Goal: Find contact information: Find contact information

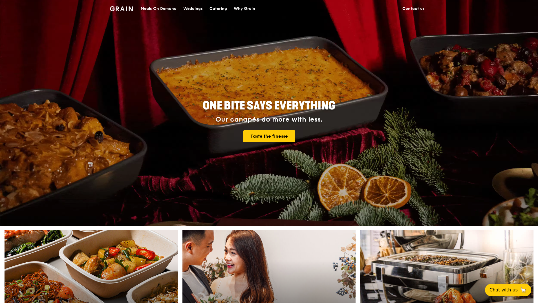
click at [248, 37] on div "ONE BITE SAYS EVERYTHING Our canapés do more with less. Taste the finesse" at bounding box center [269, 121] width 316 height 209
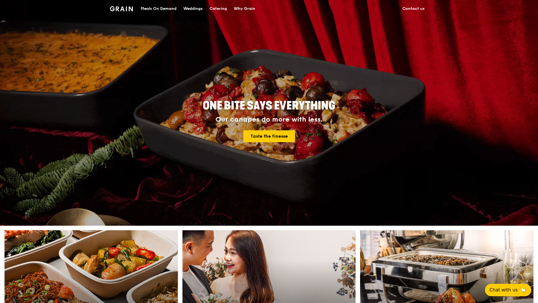
click at [214, 8] on div "Catering" at bounding box center [217, 8] width 17 height 17
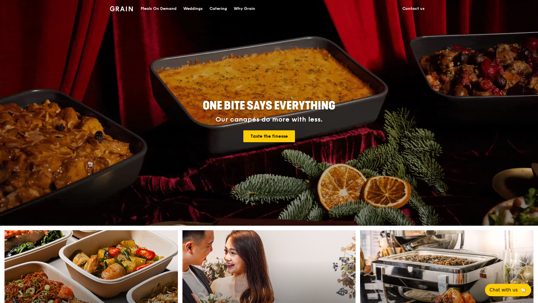
click at [421, 9] on link "Contact us" at bounding box center [413, 8] width 29 height 17
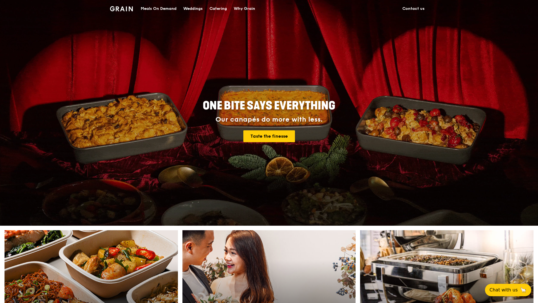
click at [414, 11] on link "Contact us" at bounding box center [413, 8] width 29 height 17
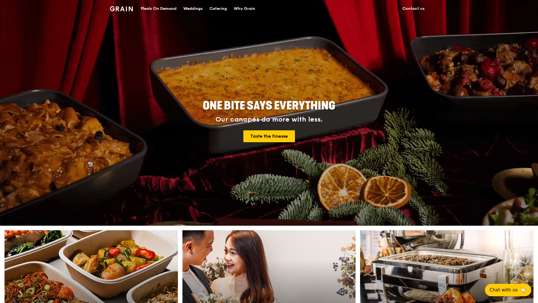
click at [411, 9] on link "Contact us" at bounding box center [413, 8] width 29 height 17
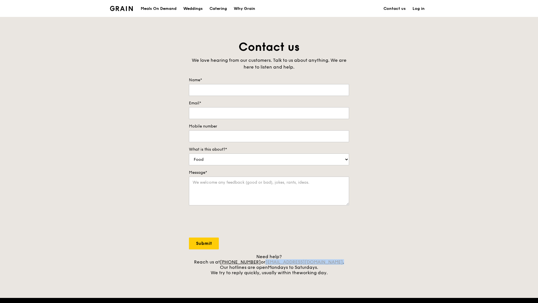
drag, startPoint x: 330, startPoint y: 260, endPoint x: 274, endPoint y: 261, distance: 55.2
click at [274, 261] on div "Need help? Reach us at +65 3163 5335 or concierge@grain.com.sg . Our hotlines a…" at bounding box center [269, 264] width 160 height 21
copy div "concierge@grain.com.sg ."
